Goal: Transaction & Acquisition: Obtain resource

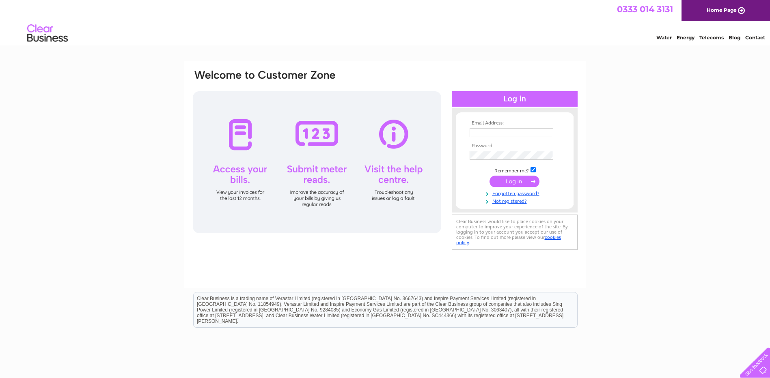
type input "[PERSON_NAME][EMAIL_ADDRESS][DOMAIN_NAME]"
click at [521, 182] on input "submit" at bounding box center [515, 181] width 50 height 11
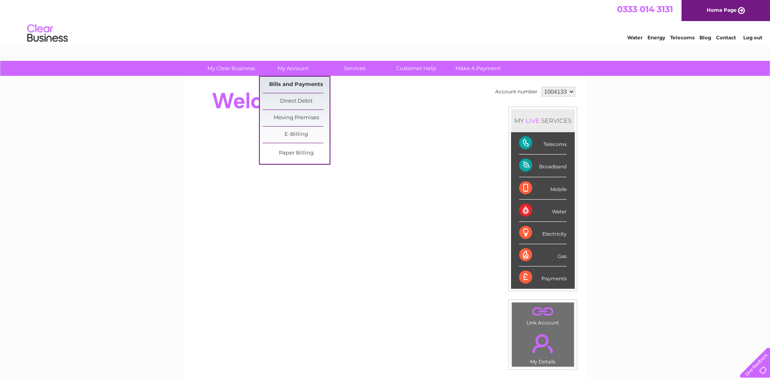
click at [299, 88] on link "Bills and Payments" at bounding box center [296, 85] width 67 height 16
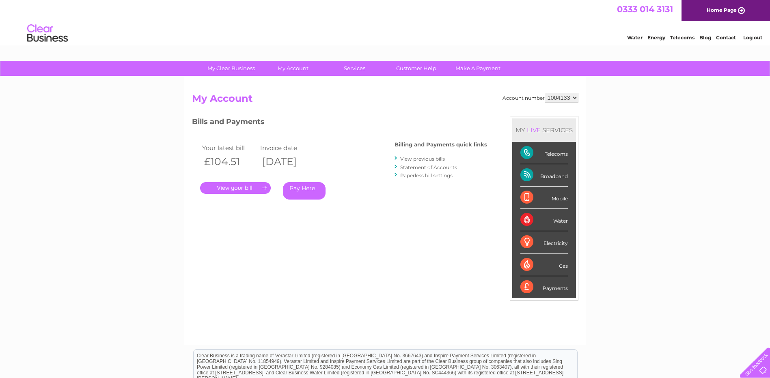
click at [236, 186] on link "." at bounding box center [235, 188] width 71 height 12
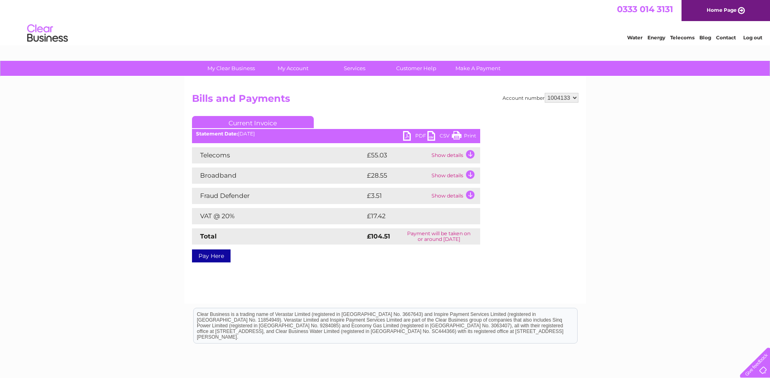
click at [416, 136] on link "PDF" at bounding box center [415, 137] width 24 height 12
